Goal: Navigation & Orientation: Find specific page/section

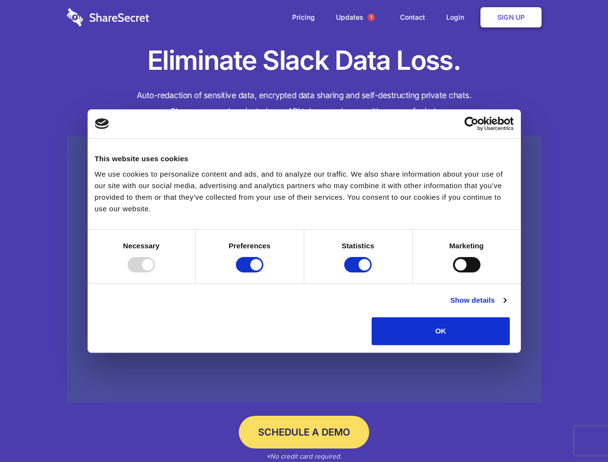
click at [155, 272] on div at bounding box center [141, 264] width 27 height 15
click at [263, 272] on input "Preferences" at bounding box center [249, 264] width 27 height 15
checkbox input "false"
click at [359, 272] on input "Statistics" at bounding box center [357, 264] width 27 height 15
checkbox input "false"
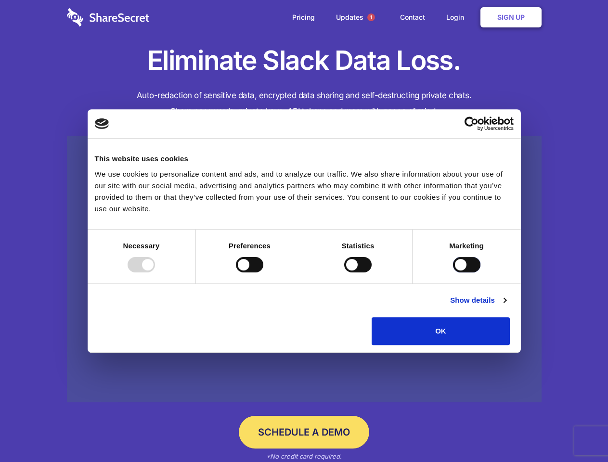
click at [453, 272] on input "Marketing" at bounding box center [466, 264] width 27 height 15
checkbox input "true"
click at [506, 306] on link "Show details" at bounding box center [478, 301] width 56 height 12
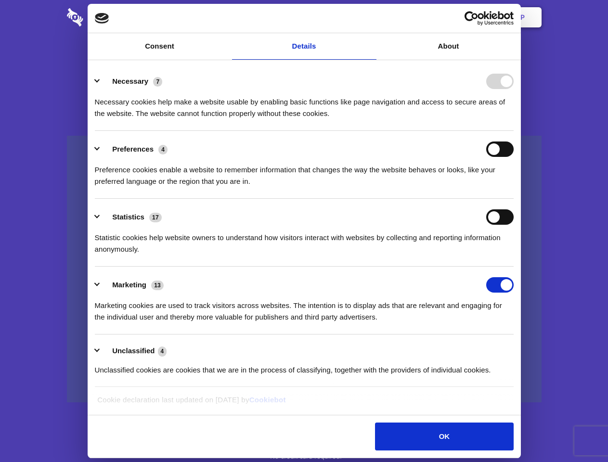
click at [514, 131] on li "Necessary 7 Necessary cookies help make a website usable by enabling basic func…" at bounding box center [304, 97] width 419 height 68
click at [371, 17] on span "1" at bounding box center [371, 17] width 8 height 8
